Goal: Task Accomplishment & Management: Use online tool/utility

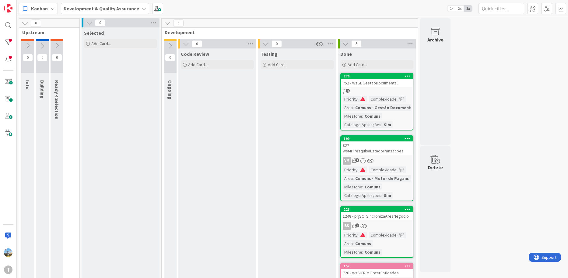
click at [388, 90] on div "4" at bounding box center [377, 91] width 72 height 5
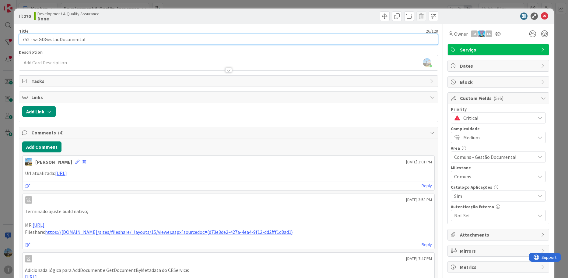
drag, startPoint x: 92, startPoint y: 42, endPoint x: 33, endPoint y: 37, distance: 59.0
click at [33, 37] on input "752 - wsGDGestaoDocumental" at bounding box center [229, 39] width 420 height 11
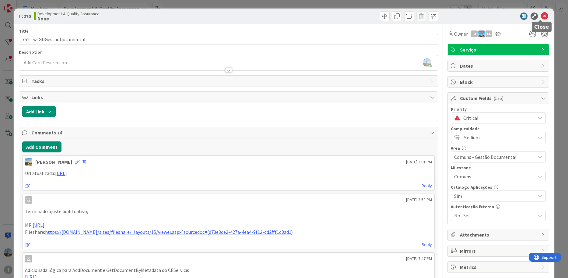
click at [543, 13] on icon at bounding box center [544, 15] width 7 height 7
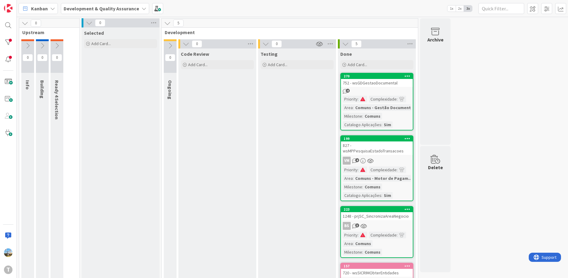
click at [375, 88] on div "270 752 - wsGDGestaoDocumental 4 Priority : Complexidade : Area : Comuns - Gest…" at bounding box center [377, 102] width 73 height 58
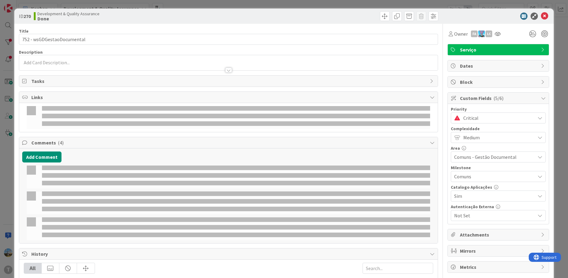
click at [499, 112] on div "Priority Critical" at bounding box center [498, 115] width 95 height 16
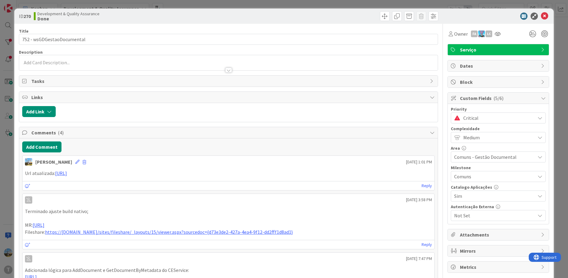
click at [499, 114] on span "Critical" at bounding box center [498, 118] width 69 height 9
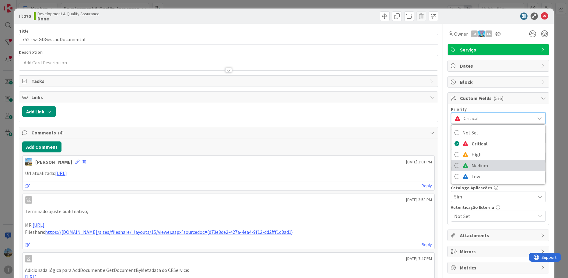
click at [476, 168] on span "Medium" at bounding box center [507, 165] width 71 height 9
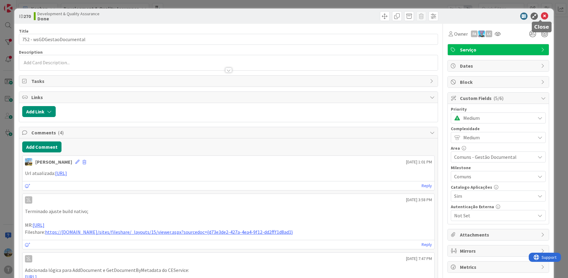
click at [539, 11] on div "ID 270 Development & Quality Assurance Done" at bounding box center [284, 16] width 540 height 15
click at [541, 14] on icon at bounding box center [544, 15] width 7 height 7
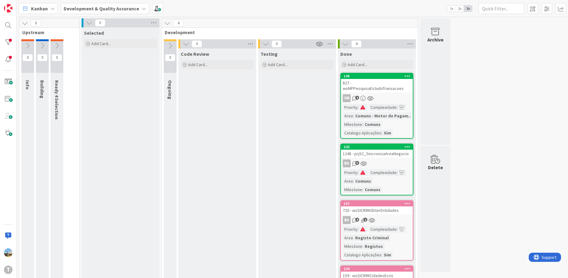
click at [390, 153] on div "223 1248 - prjSC_SincronizaAreaNegocio BS 3 Priority : Complexidade : Area : Co…" at bounding box center [377, 169] width 73 height 52
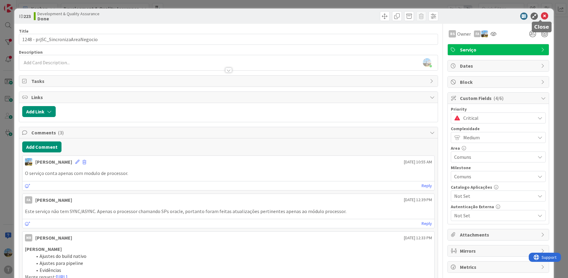
click at [542, 15] on icon at bounding box center [544, 15] width 7 height 7
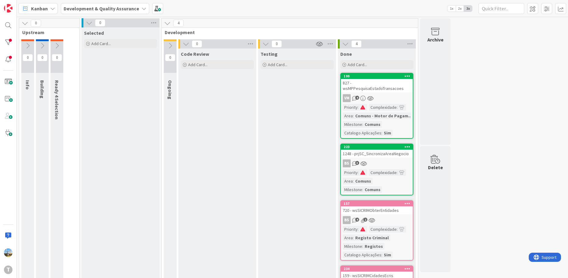
click at [381, 94] on div "VM 4" at bounding box center [377, 98] width 72 height 8
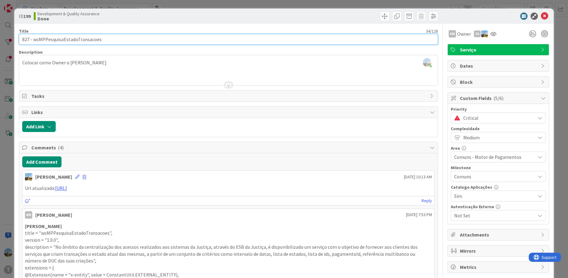
drag, startPoint x: 100, startPoint y: 37, endPoint x: 32, endPoint y: 39, distance: 68.0
click at [32, 39] on input "827 - wsMPPesquisaEstadoTransacoes" at bounding box center [229, 39] width 420 height 11
